Goal: Navigation & Orientation: Understand site structure

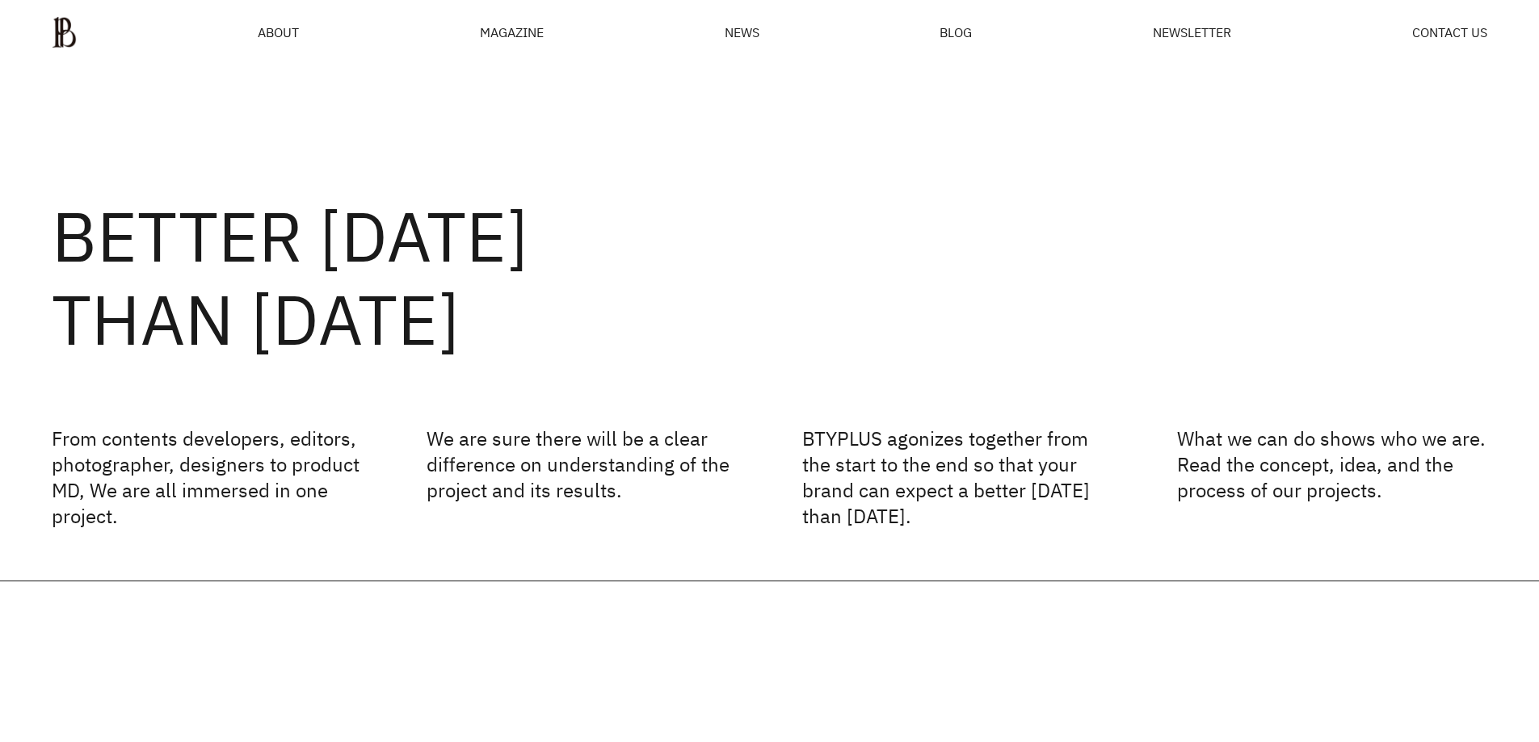
click at [504, 33] on div "MAGAZINE" at bounding box center [512, 32] width 64 height 13
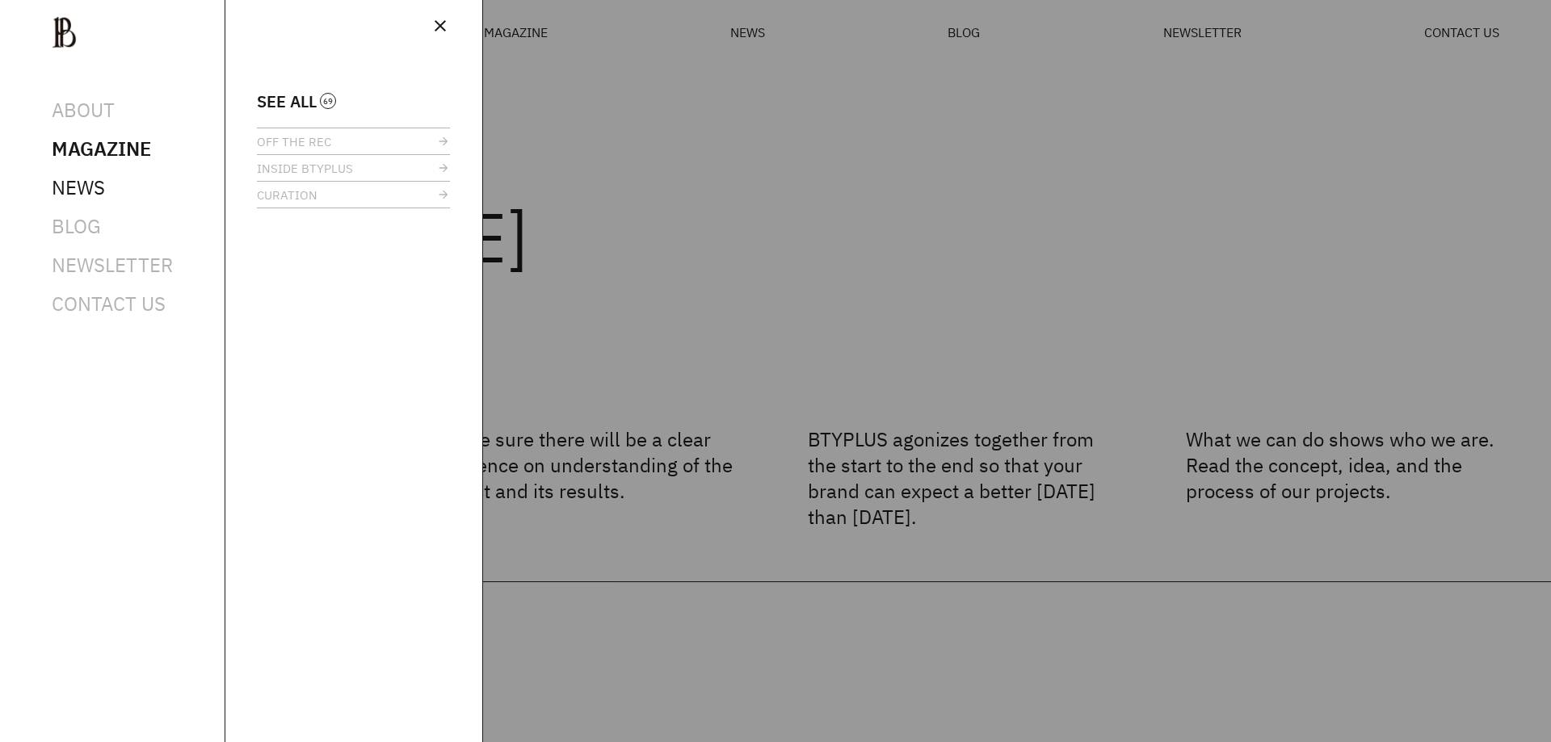
click at [99, 191] on span "NEWS" at bounding box center [78, 187] width 53 height 26
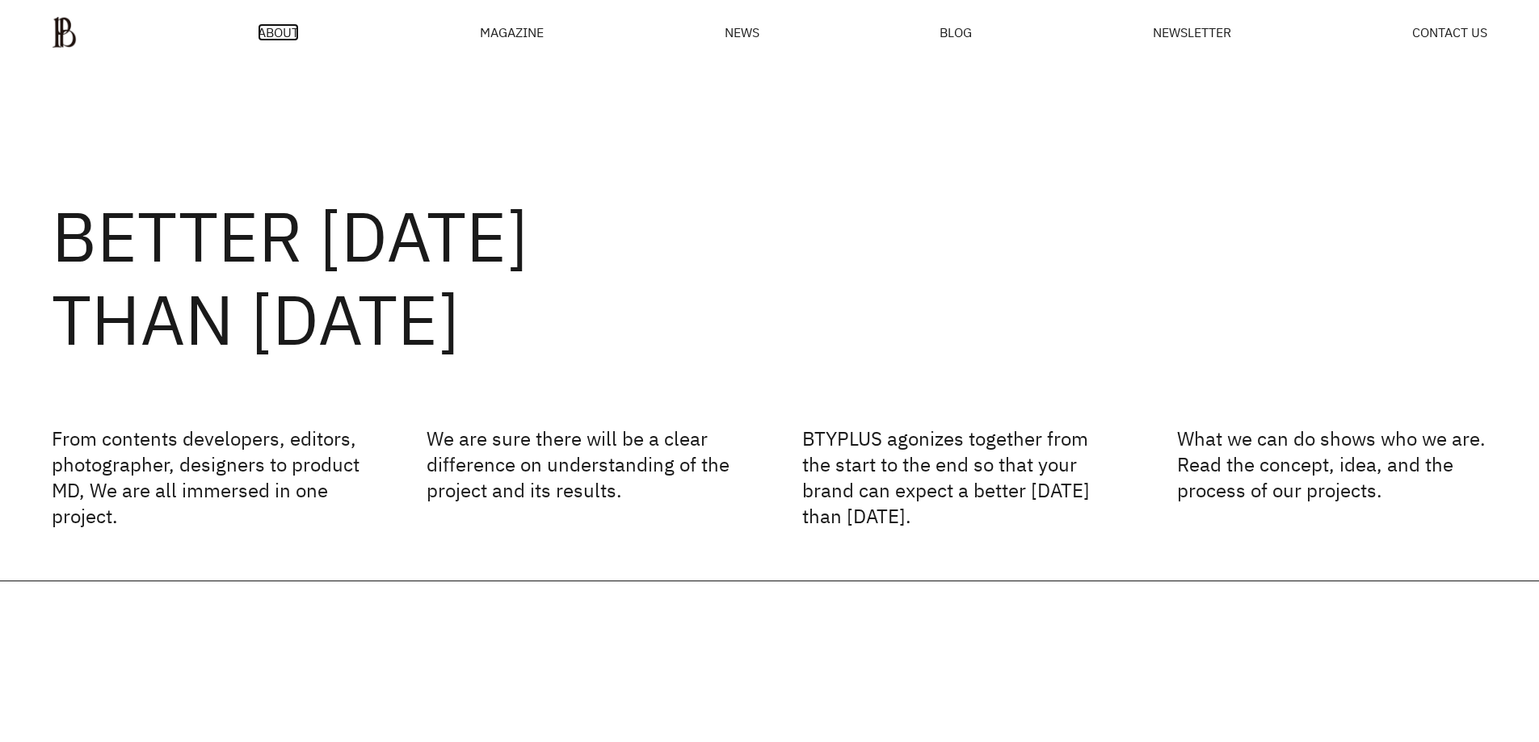
click at [271, 35] on span "ABOUT" at bounding box center [278, 32] width 41 height 13
